Goal: Information Seeking & Learning: Learn about a topic

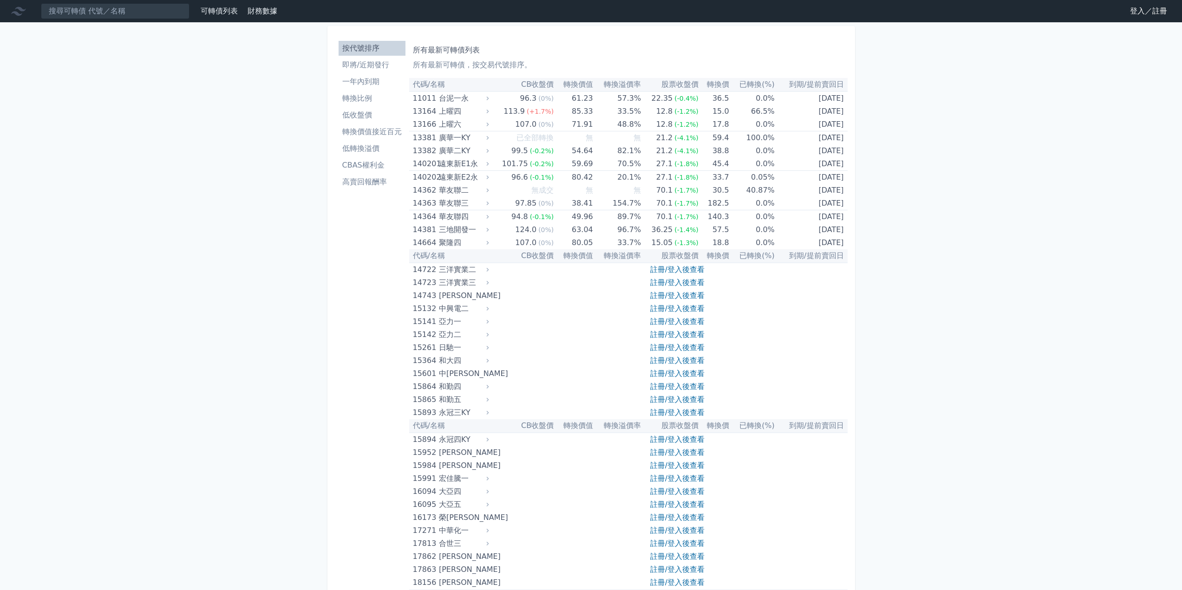
click at [230, 7] on link "可轉債列表" at bounding box center [219, 11] width 37 height 9
click at [686, 267] on link "註冊/登入後查看" at bounding box center [677, 269] width 54 height 9
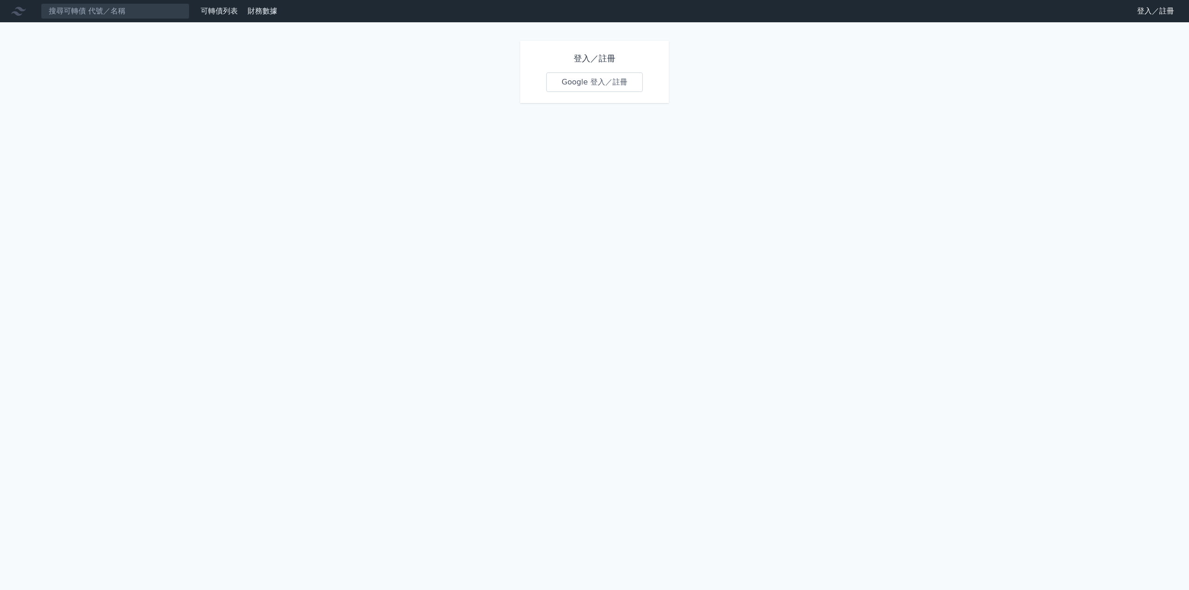
click at [595, 87] on link "Google 登入／註冊" at bounding box center [594, 82] width 97 height 20
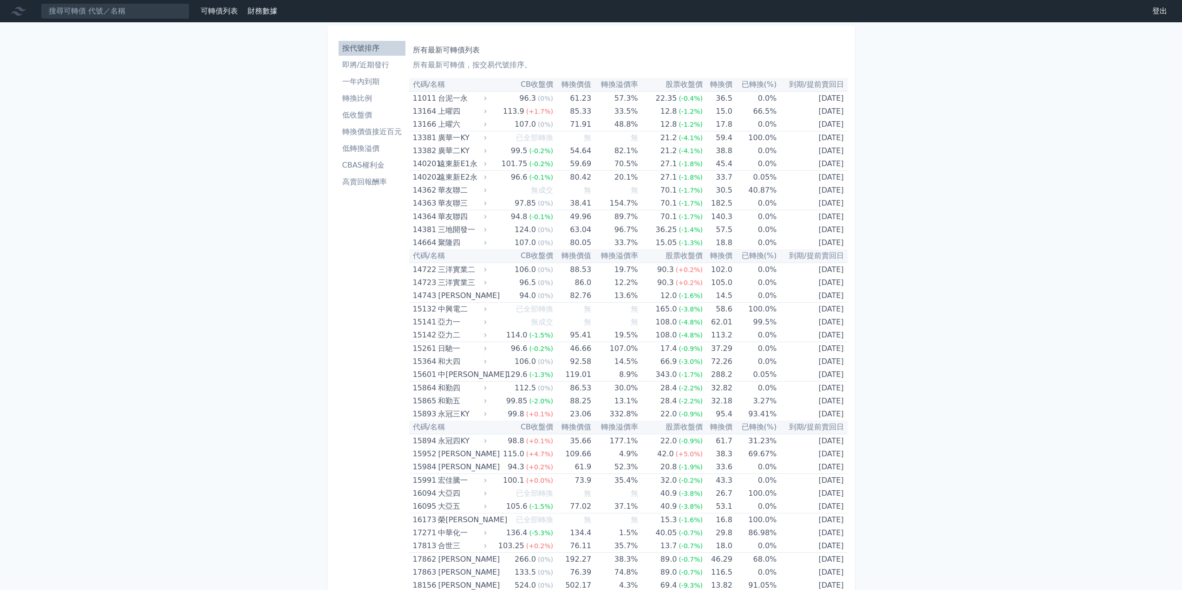
click at [364, 79] on li "一年內到期" at bounding box center [372, 81] width 67 height 11
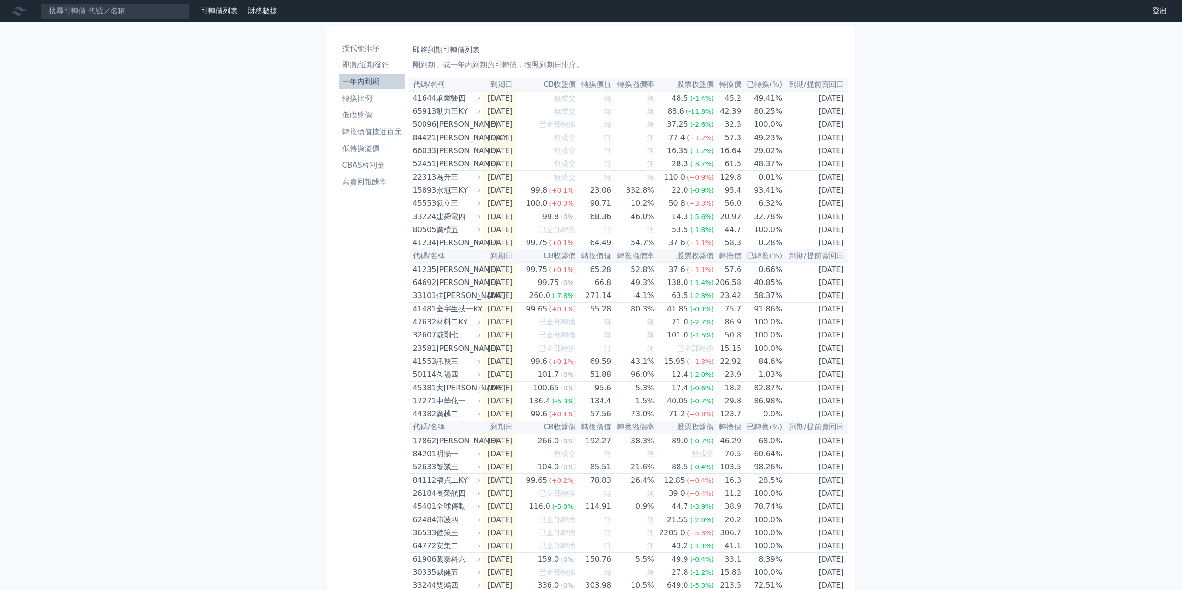
click at [366, 68] on li "即將/近期發行" at bounding box center [372, 64] width 67 height 11
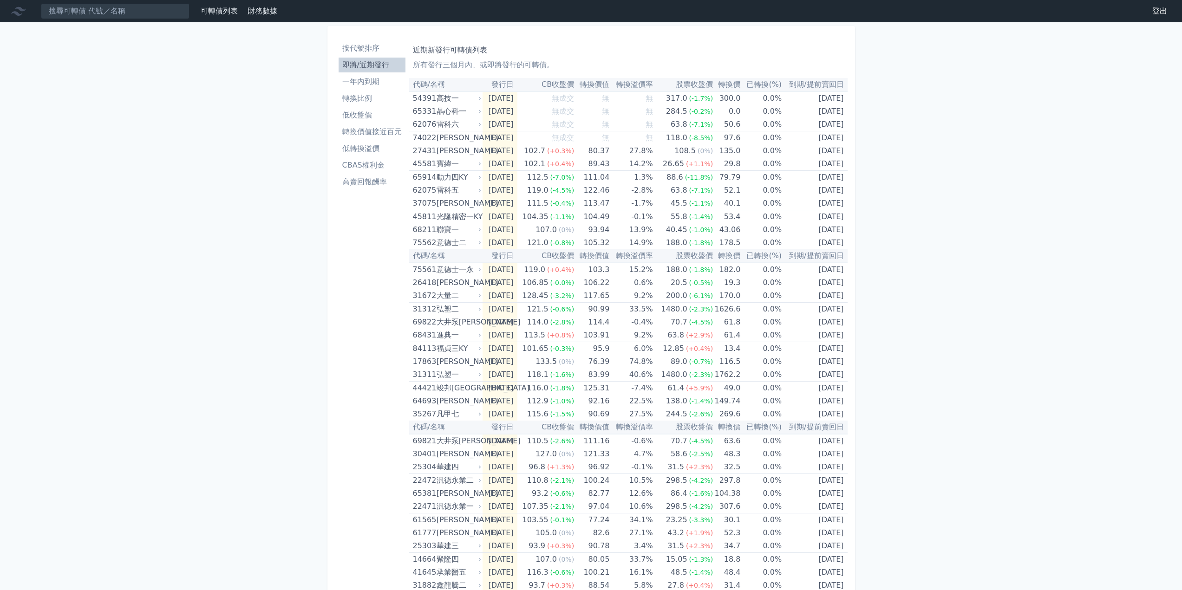
click at [372, 100] on li "轉換比例" at bounding box center [372, 98] width 67 height 11
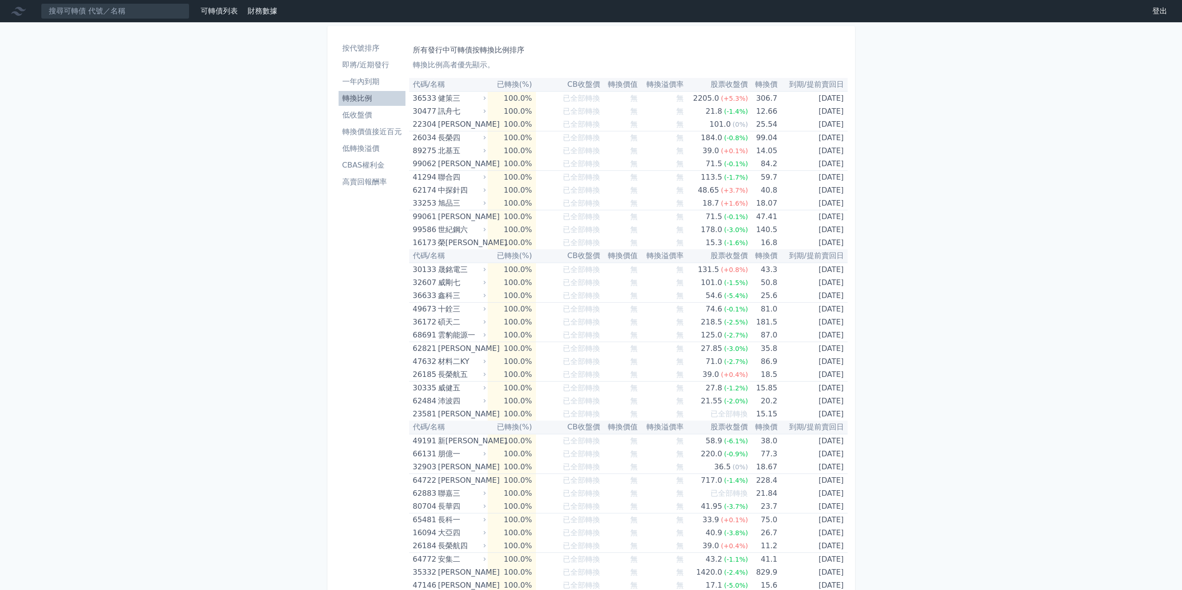
click at [382, 58] on link "即將/近期發行" at bounding box center [372, 65] width 67 height 15
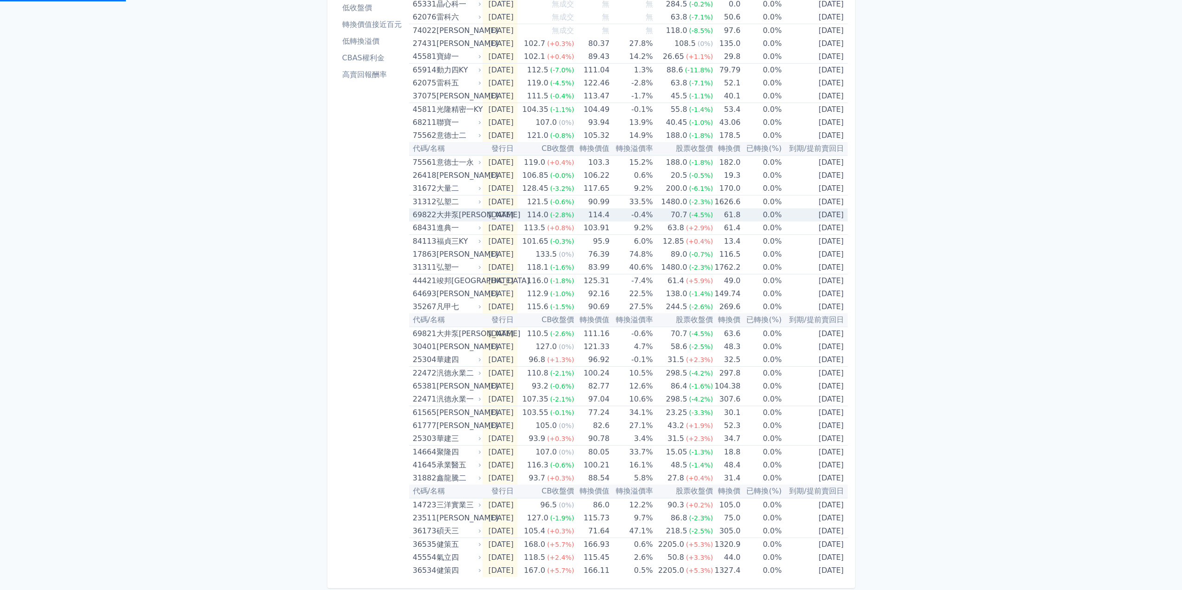
scroll to position [109, 0]
click at [848, 570] on div "按代號排序 即將/近期發行 一年內到期 轉換比例 低收盤價 轉換價值接近百元 低轉換溢價 CBAS權利金 高賣回報酬率 近期新發行可轉債列表 所有發行三個月內…" at bounding box center [591, 252] width 528 height 670
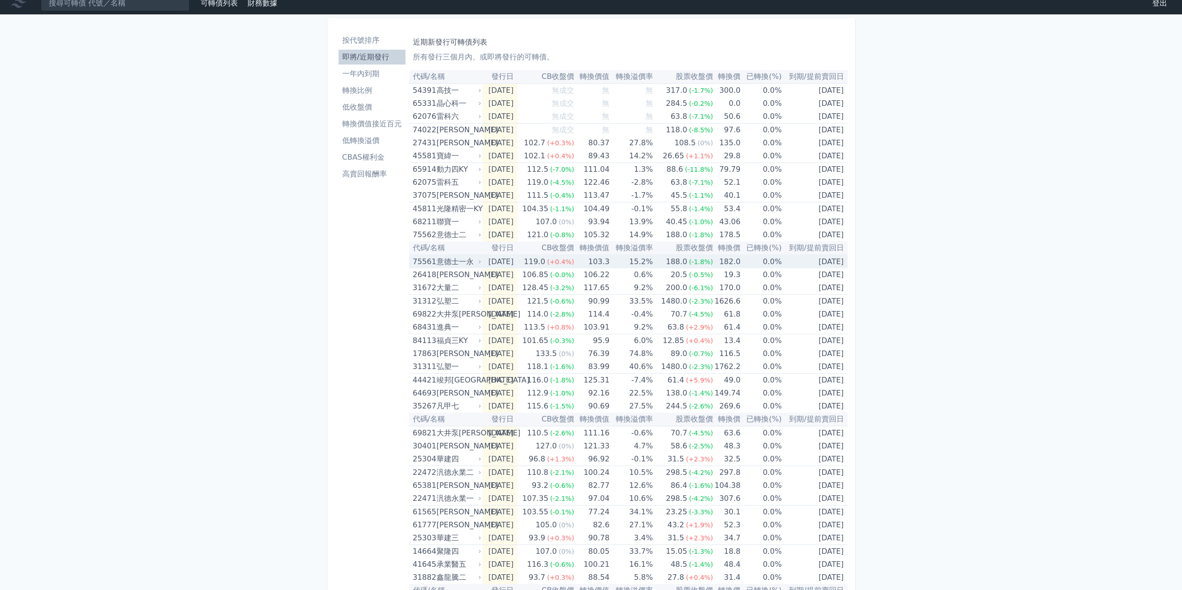
scroll to position [0, 0]
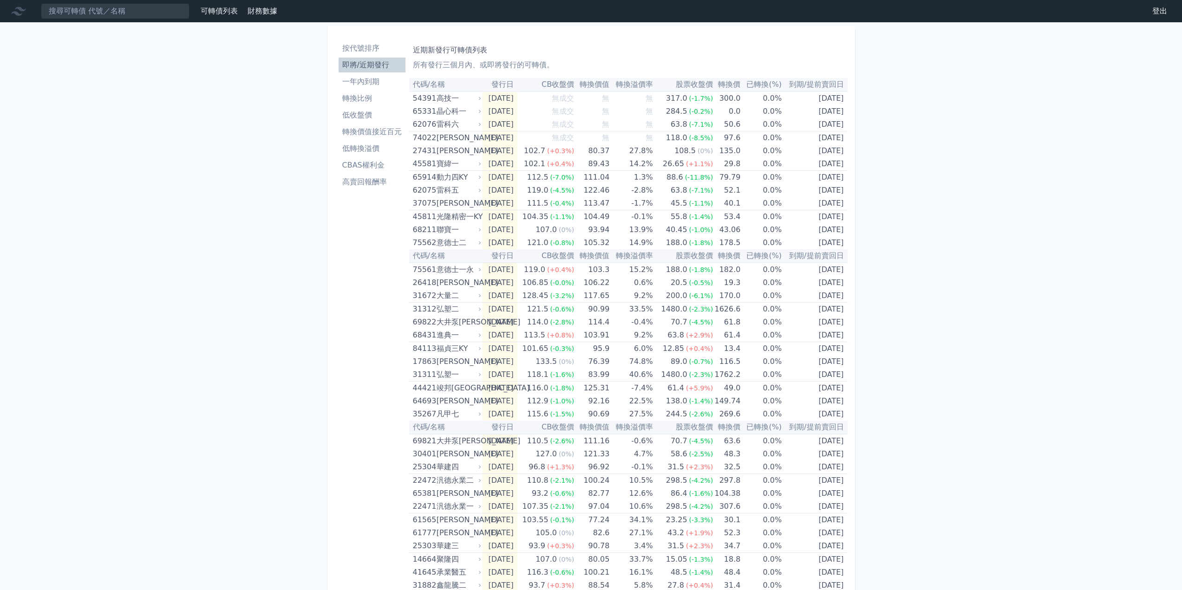
click at [265, 10] on link "財務數據" at bounding box center [263, 11] width 30 height 9
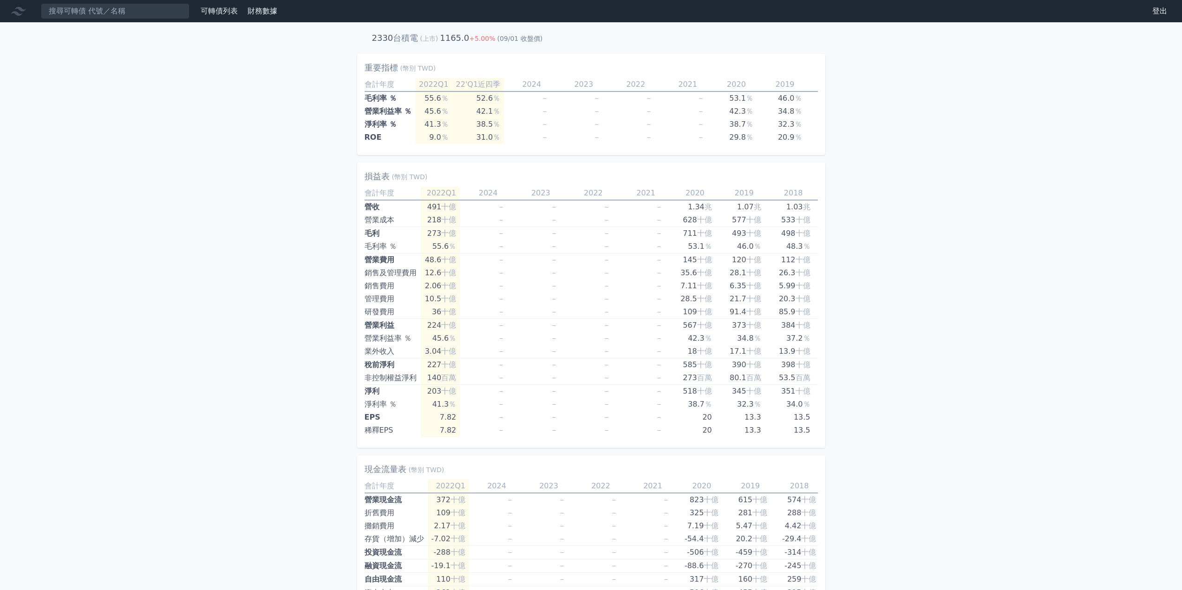
click at [250, 11] on link "財務數據" at bounding box center [263, 11] width 30 height 9
click at [235, 11] on link "可轉債列表" at bounding box center [219, 11] width 37 height 9
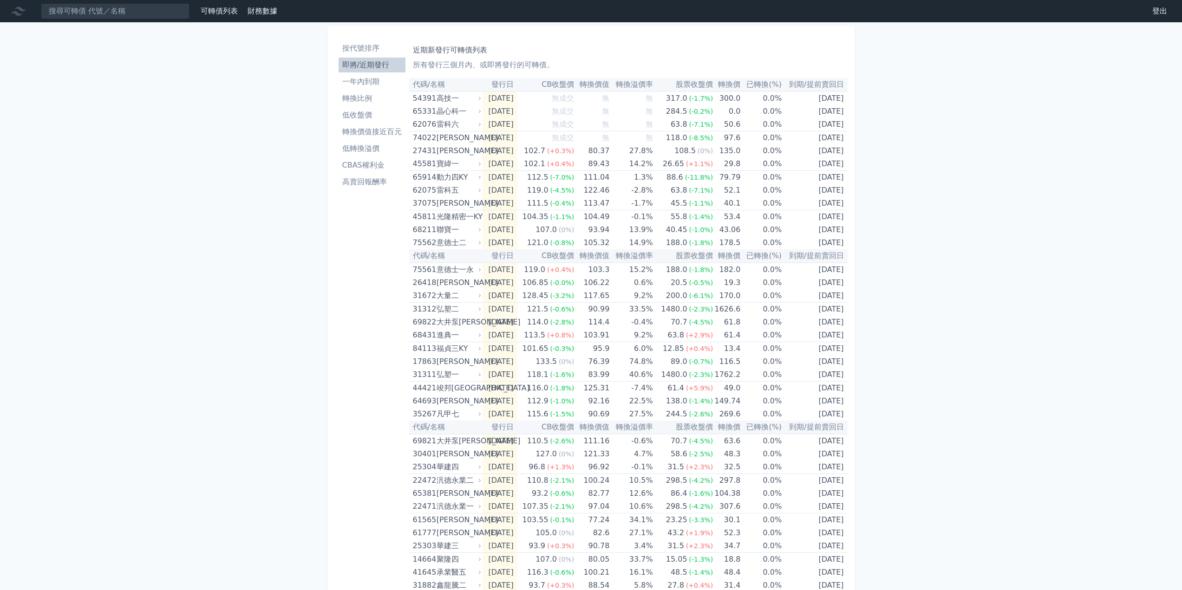
click at [383, 42] on link "按代號排序" at bounding box center [372, 48] width 67 height 15
click at [211, 10] on link "可轉債列表" at bounding box center [219, 11] width 37 height 9
click at [263, 10] on link "財務數據" at bounding box center [263, 11] width 30 height 9
click at [232, 9] on link "可轉債列表" at bounding box center [219, 11] width 37 height 9
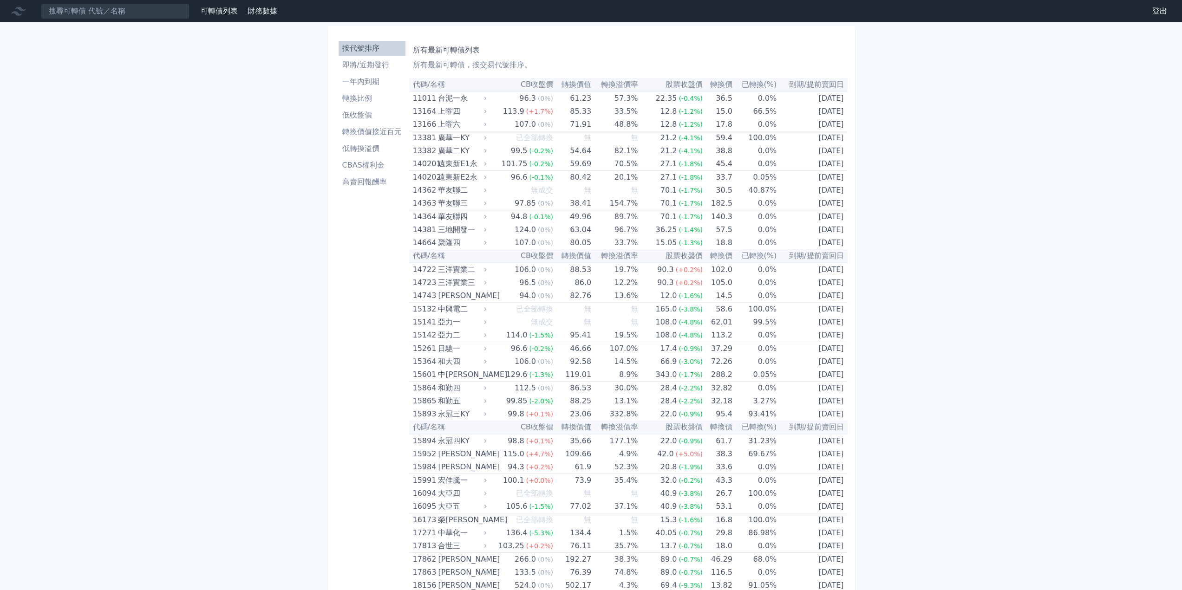
click at [767, 88] on th "已轉換(%)" at bounding box center [754, 84] width 44 height 13
drag, startPoint x: 417, startPoint y: 84, endPoint x: 449, endPoint y: 85, distance: 32.1
click at [449, 85] on th "代碼/名稱" at bounding box center [448, 84] width 79 height 13
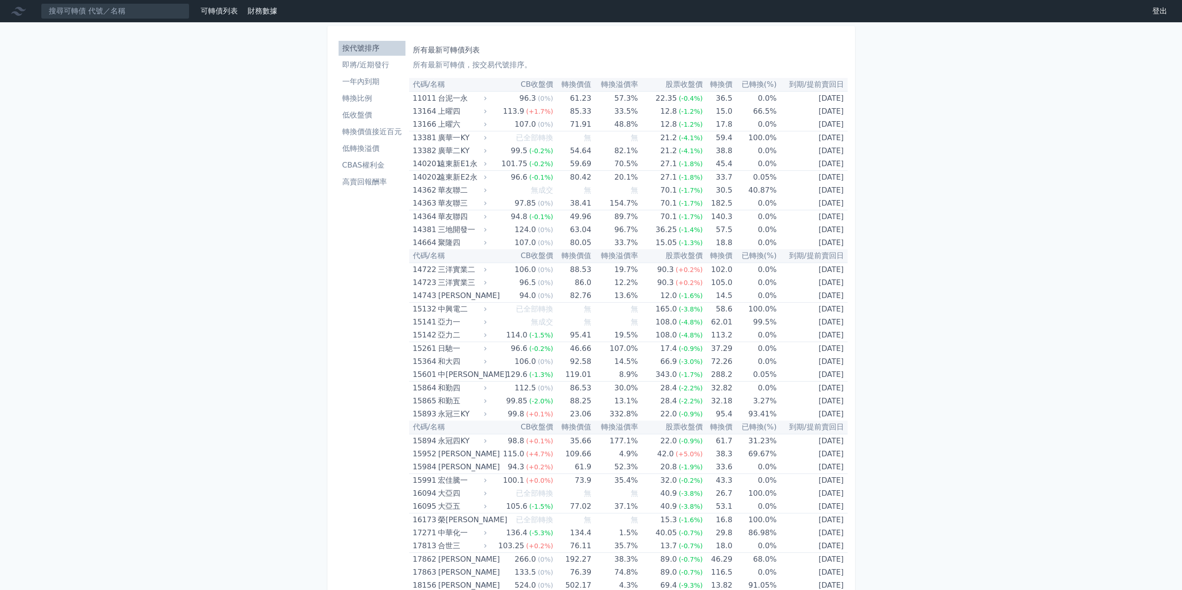
click at [413, 81] on th "代碼/名稱" at bounding box center [448, 84] width 79 height 13
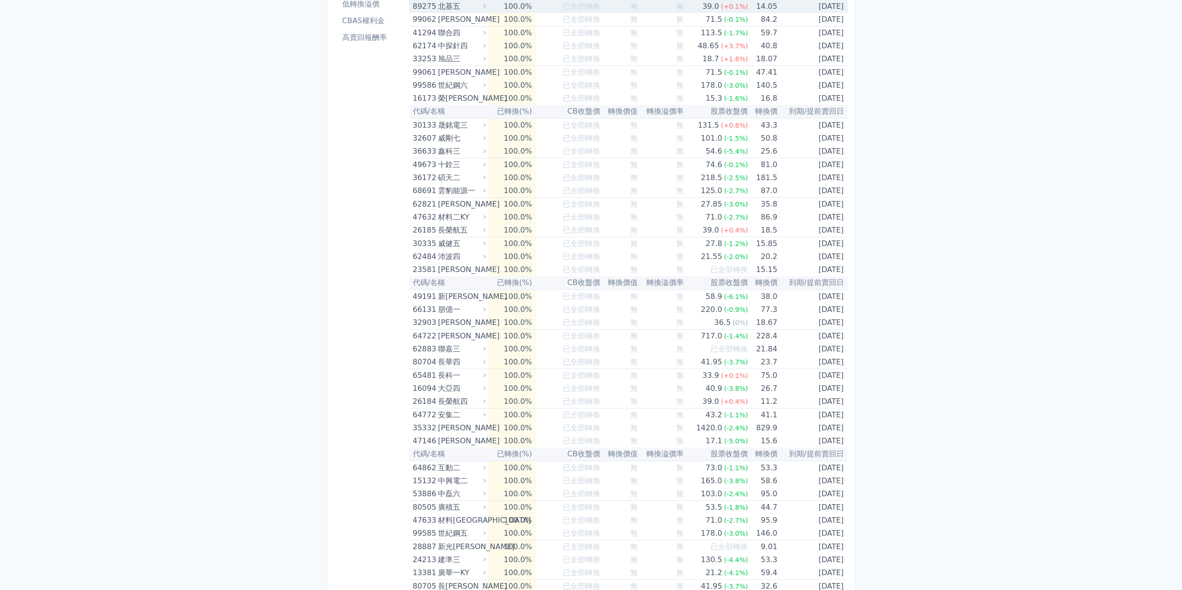
scroll to position [93, 0]
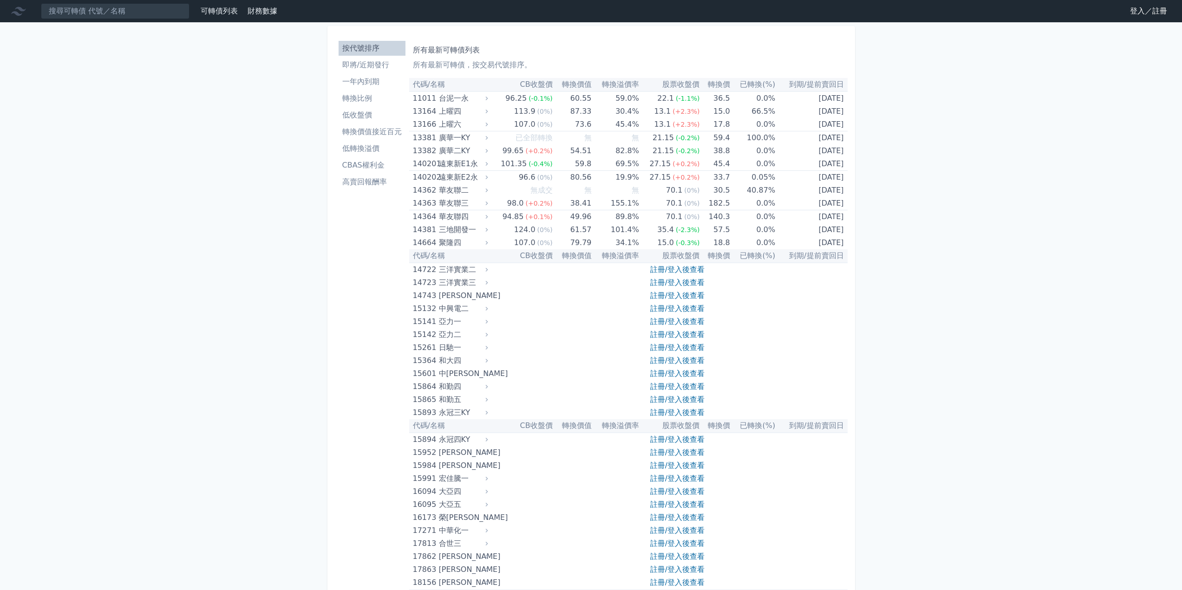
click at [374, 63] on li "即將/近期發行" at bounding box center [372, 64] width 67 height 11
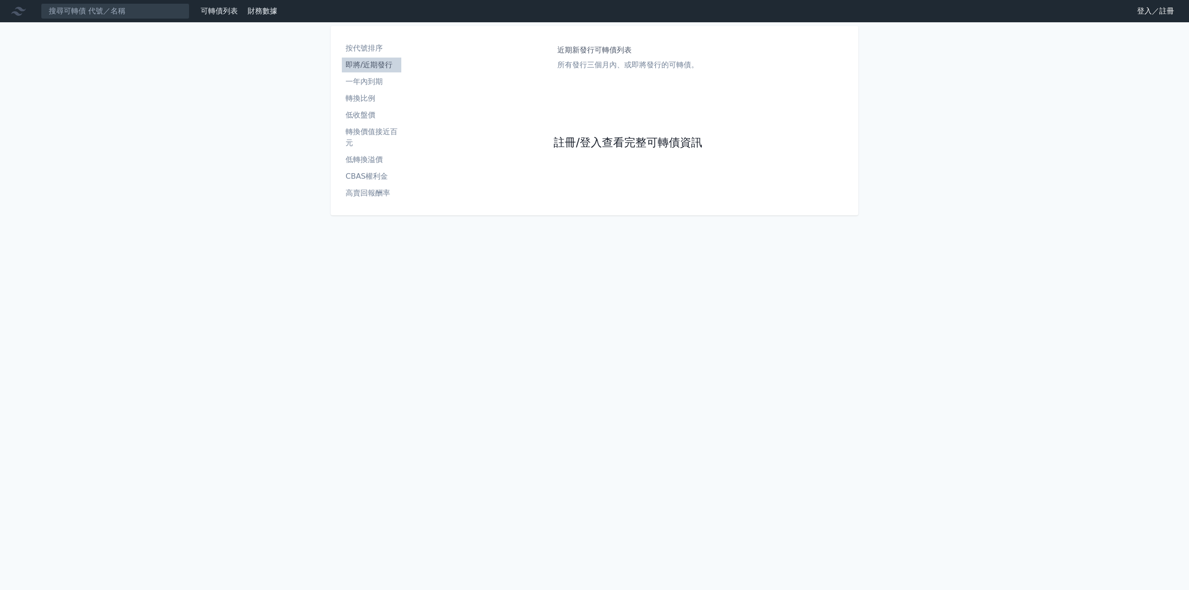
click at [605, 140] on link "註冊/登入查看完整可轉債資訊" at bounding box center [628, 143] width 149 height 15
click at [614, 84] on link "Google 登入／註冊" at bounding box center [594, 82] width 97 height 20
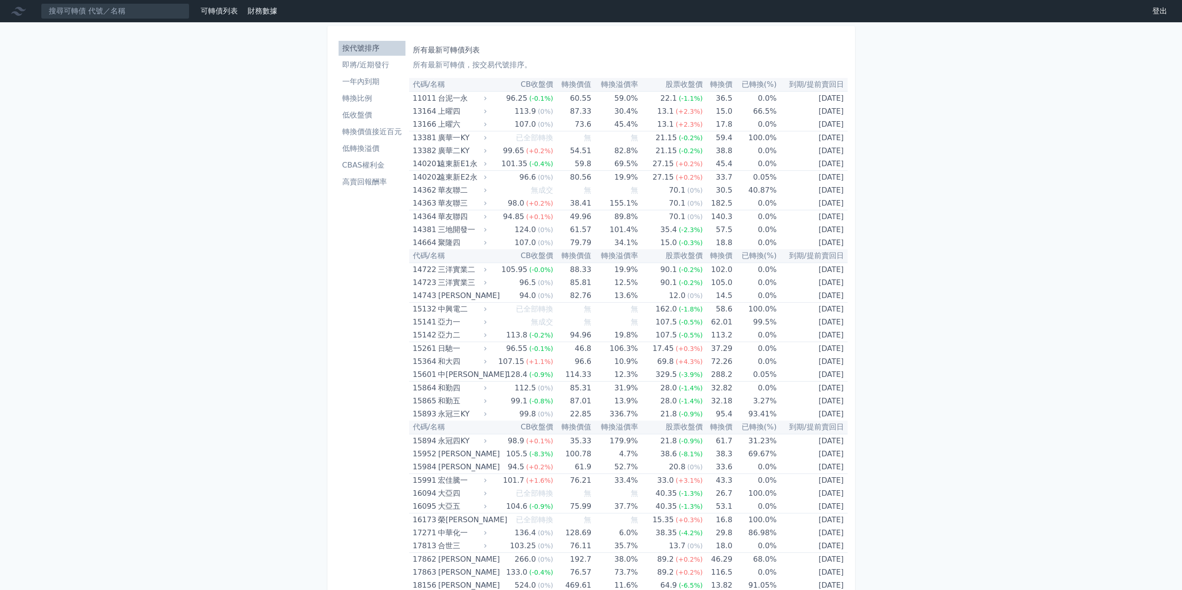
click at [374, 63] on li "即將/近期發行" at bounding box center [372, 64] width 67 height 11
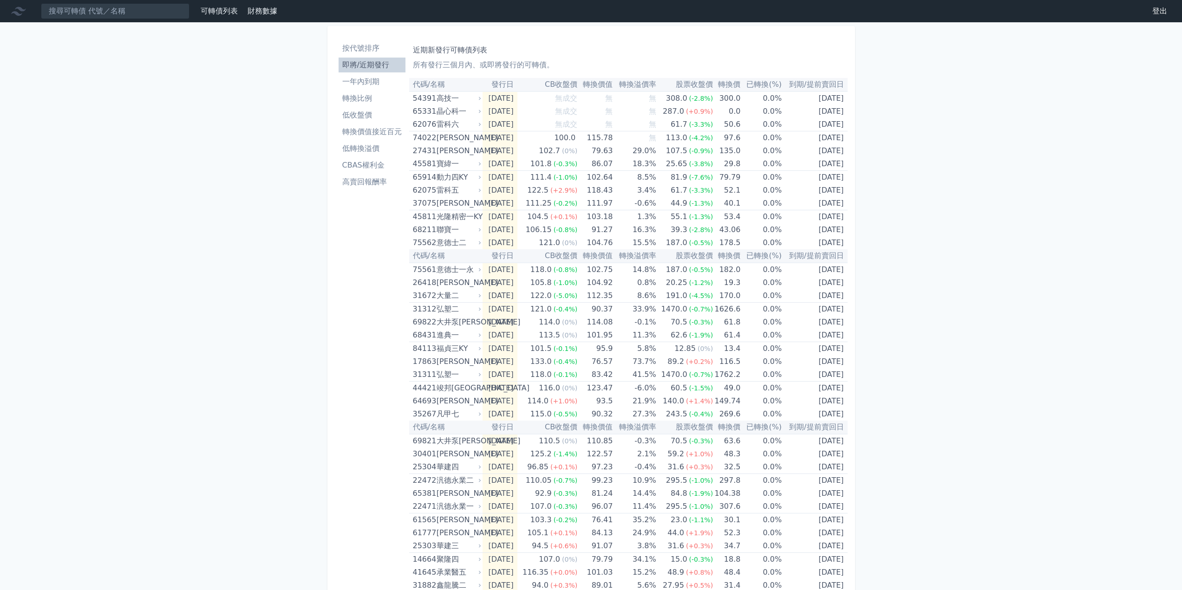
click at [384, 70] on li "即將/近期發行" at bounding box center [372, 64] width 67 height 11
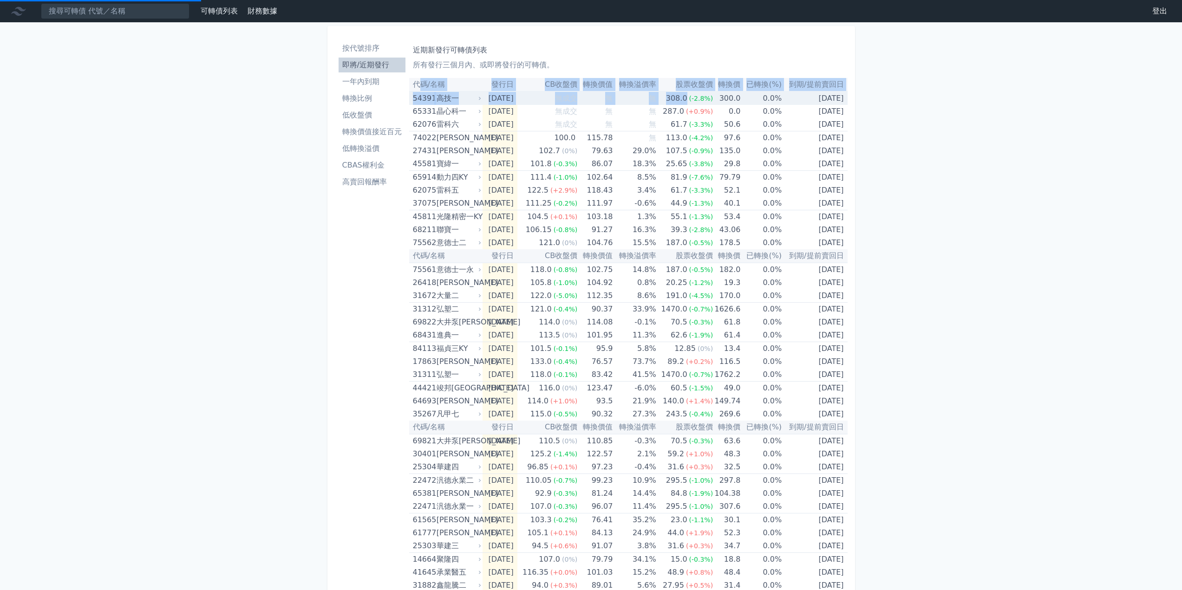
drag, startPoint x: 421, startPoint y: 85, endPoint x: 693, endPoint y: 94, distance: 272.8
click at [693, 94] on table "代碼/名稱 發行日 CB收盤價 轉換價值 轉換溢價率 股票收盤價 轉換價 已轉換(%) 到期/提前賣回日 54391 高技一 [DATE] 無成交 無 無 3…" at bounding box center [628, 381] width 438 height 607
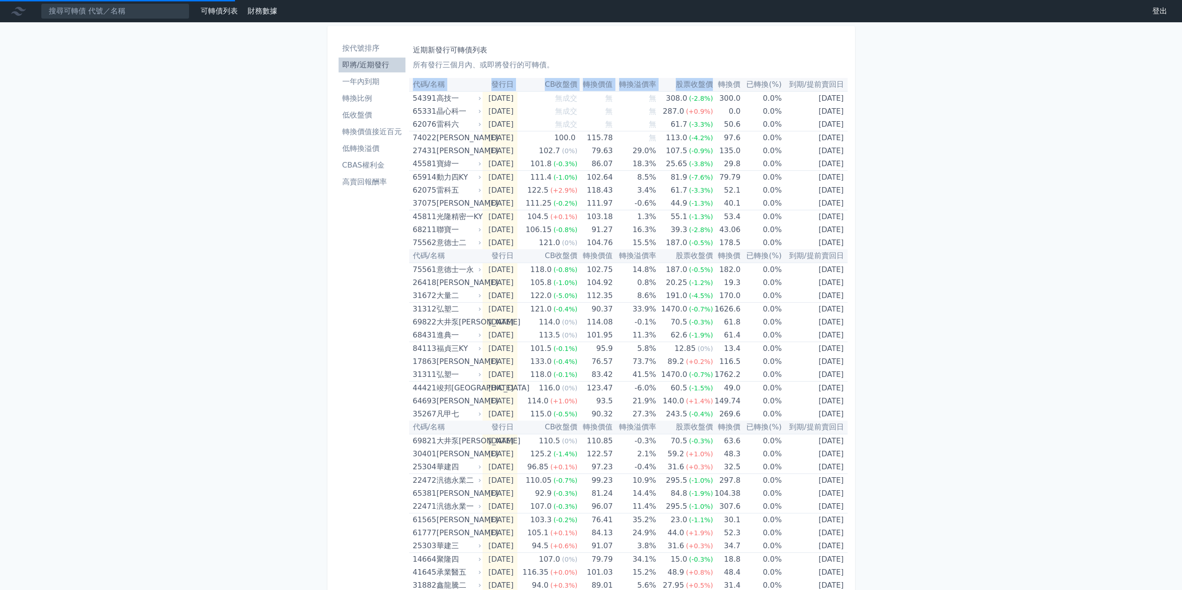
drag, startPoint x: 414, startPoint y: 82, endPoint x: 712, endPoint y: 89, distance: 297.8
click at [712, 89] on tr "代碼/名稱 發行日 CB收盤價 轉換價值 轉換溢價率 股票收盤價 轉換價 已轉換(%) 到期/提前賣回日" at bounding box center [628, 84] width 438 height 13
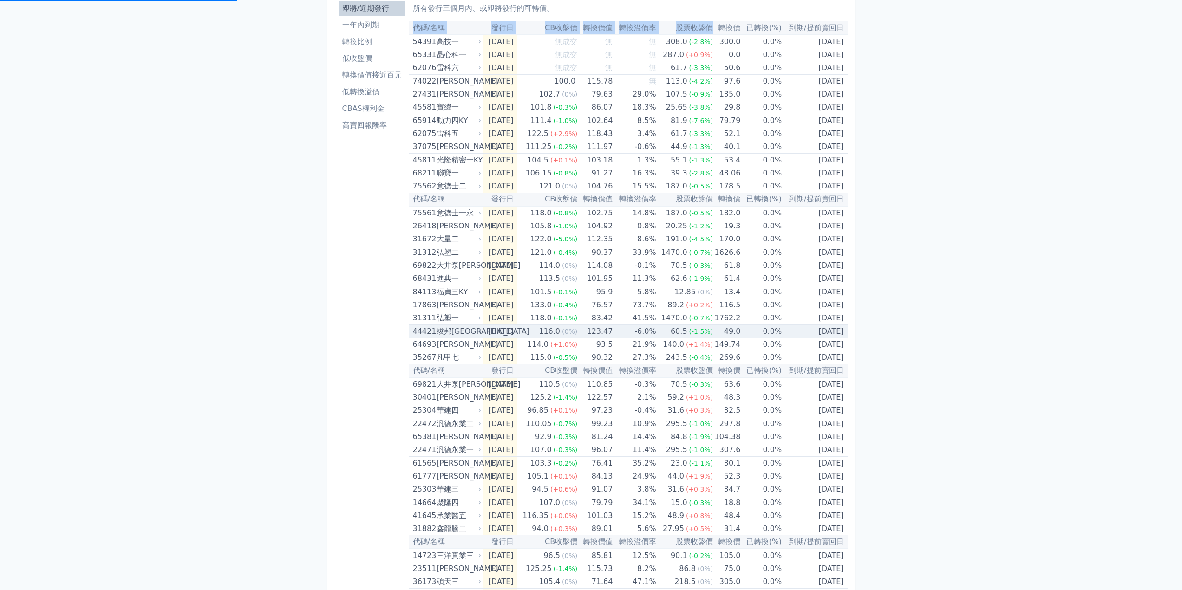
scroll to position [109, 0]
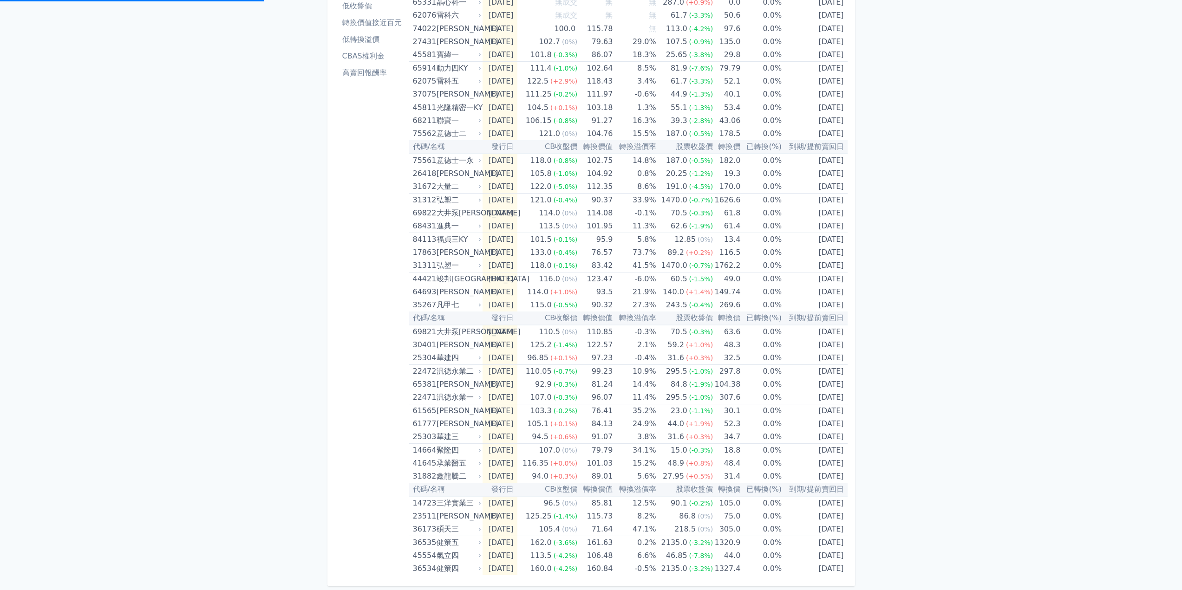
click at [849, 573] on div "按代號排序 即將/近期發行 一年內到期 轉換比例 低收盤價 轉換價值接近百元 低轉換溢價 CBAS權利金 高賣回報酬率 近期新發行可轉債列表 所有發行三個月內…" at bounding box center [591, 252] width 528 height 670
copy table
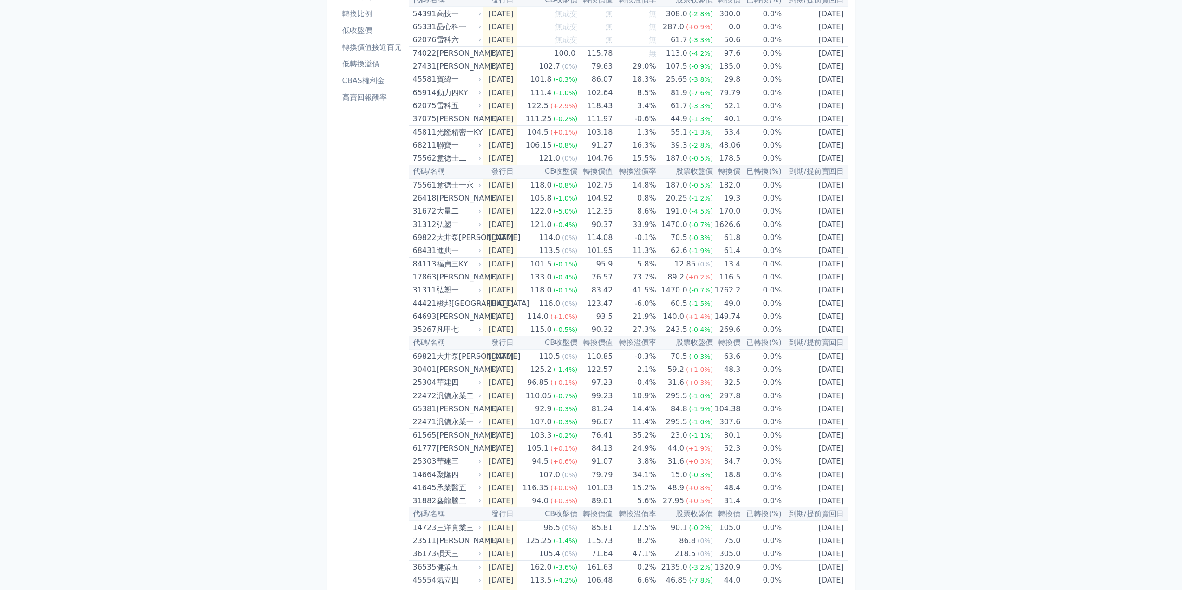
scroll to position [0, 0]
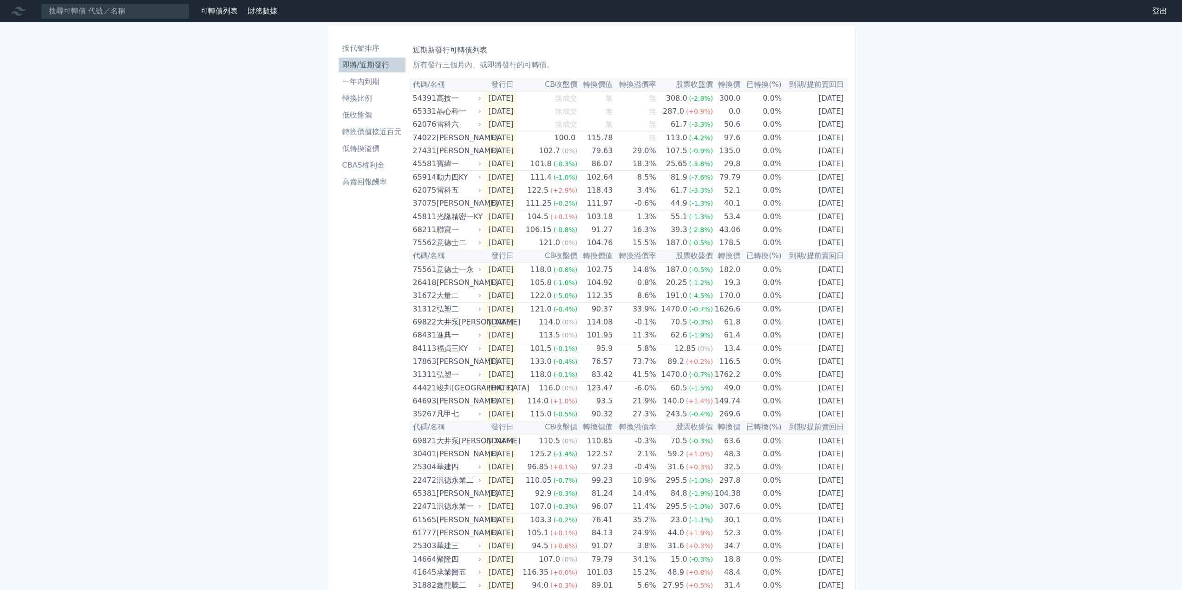
click at [517, 85] on th "發行日" at bounding box center [500, 84] width 34 height 13
